Goal: Find specific page/section: Find specific page/section

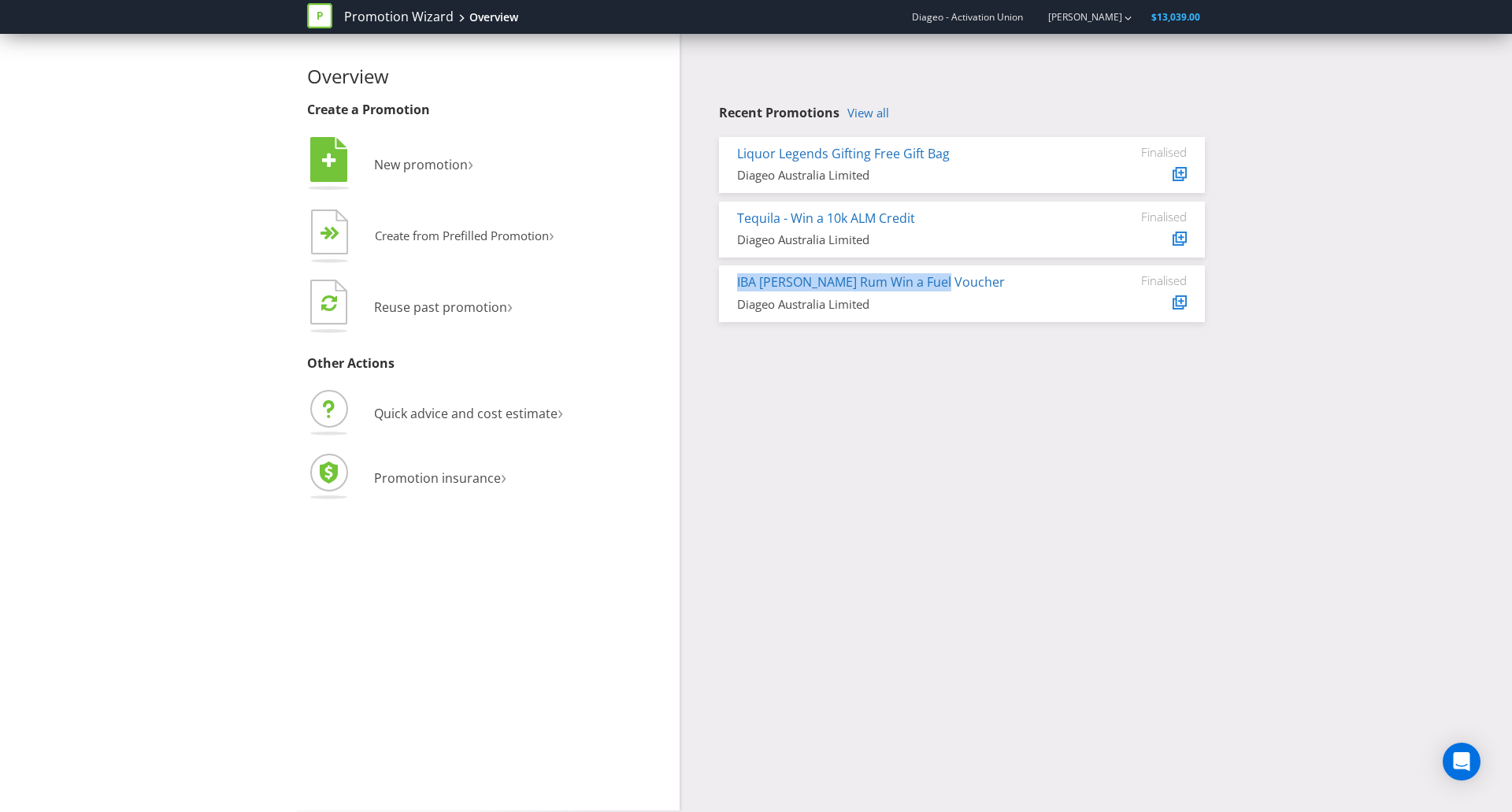
drag, startPoint x: 966, startPoint y: 279, endPoint x: 722, endPoint y: 271, distance: 244.1
click at [722, 271] on div "IBA [PERSON_NAME] Rum Win a Fuel Voucher Diageo Australia Limited Finalised" at bounding box center [961, 294] width 486 height 56
copy link "IBA [PERSON_NAME] Rum Win a Fuel Voucher"
click at [817, 286] on link "IBA [PERSON_NAME] Rum Win a Fuel Voucher" at bounding box center [871, 282] width 268 height 17
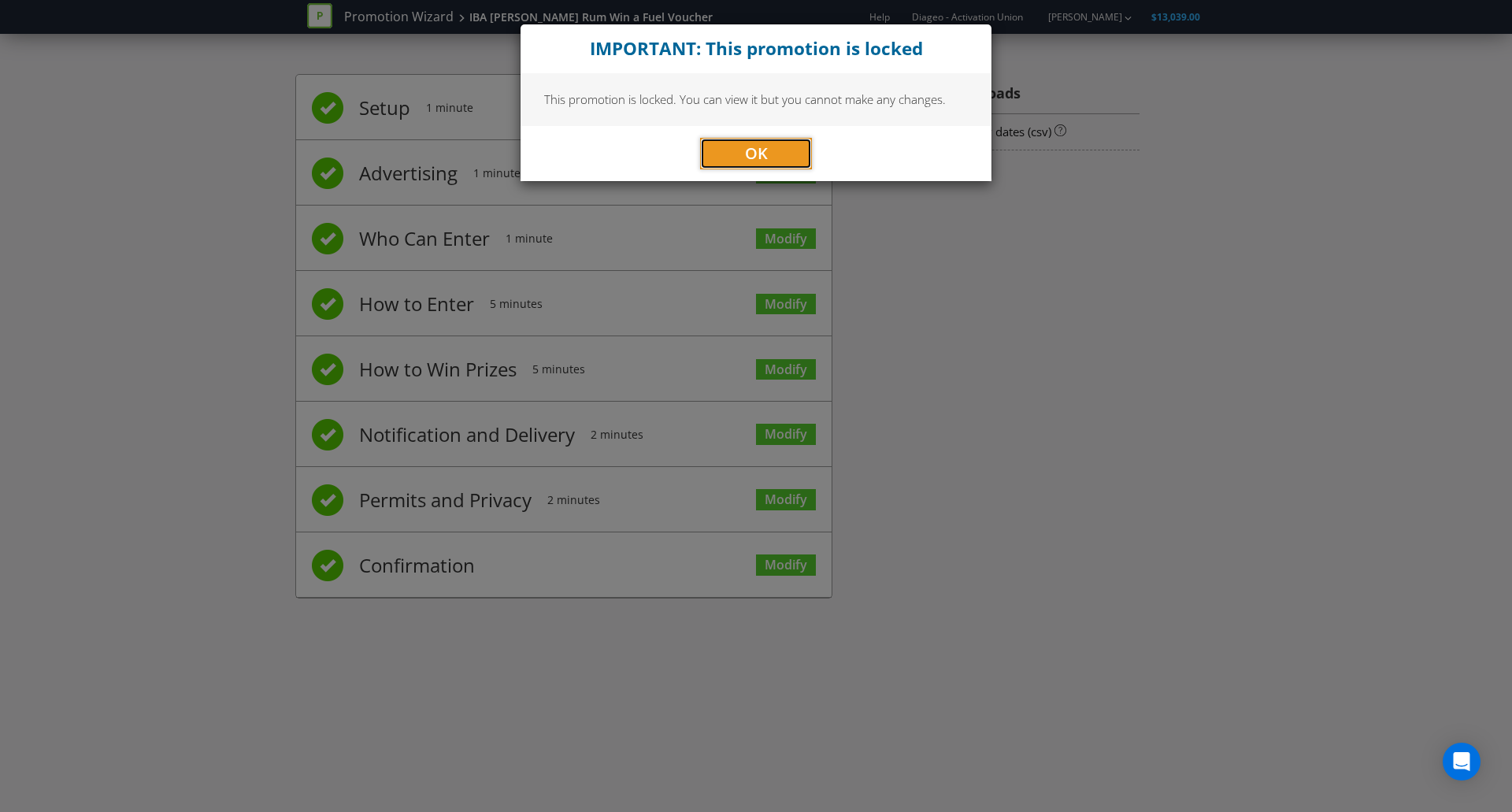
click at [783, 146] on button "OK" at bounding box center [755, 153] width 111 height 32
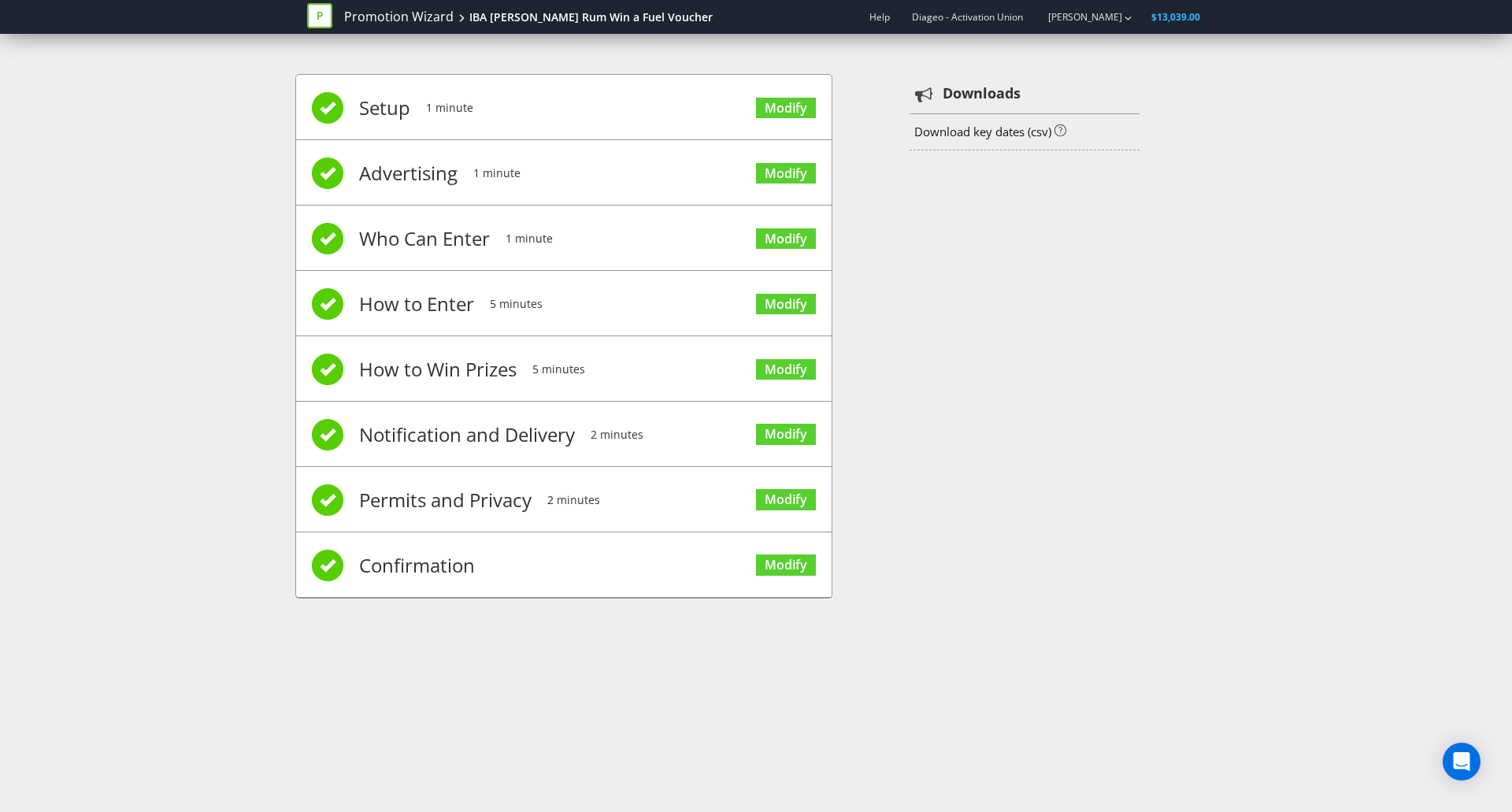
click at [385, 203] on span "Advertising" at bounding box center [409, 172] width 99 height 63
click at [804, 177] on link "Modify" at bounding box center [786, 173] width 60 height 21
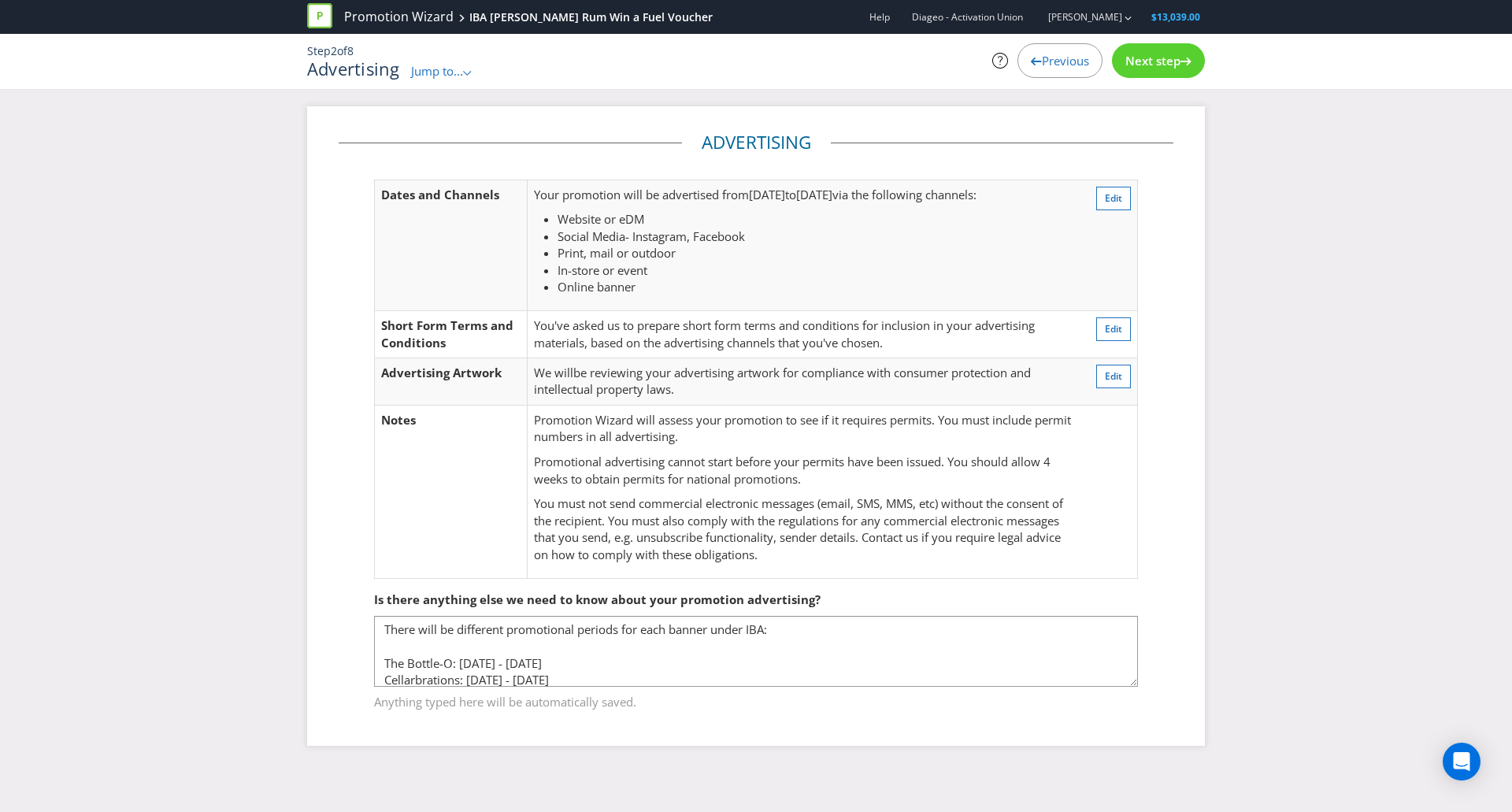
click at [1246, 304] on div "Advertising Dates and Channels Your promotion will be advertised from [DATE] to…" at bounding box center [756, 438] width 1512 height 663
